Goal: Navigation & Orientation: Find specific page/section

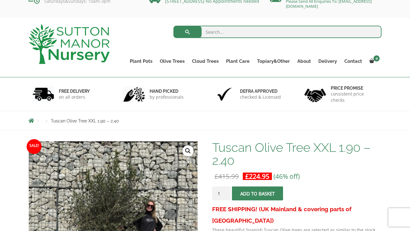
scroll to position [12, 0]
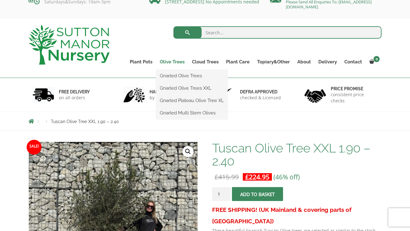
click at [172, 62] on link "Olive Trees" at bounding box center [172, 62] width 32 height 9
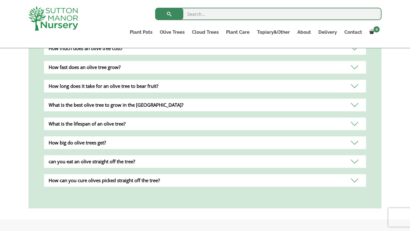
scroll to position [675, 0]
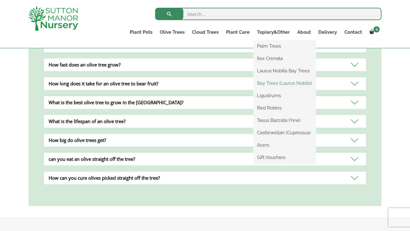
click at [283, 85] on link "Bay Trees (Laurus Nobilis)" at bounding box center [284, 83] width 63 height 9
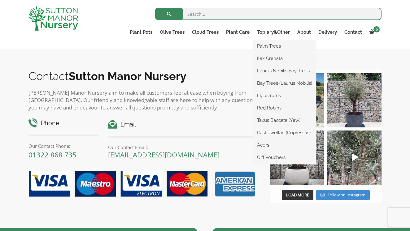
scroll to position [345, 0]
